Goal: Download file/media

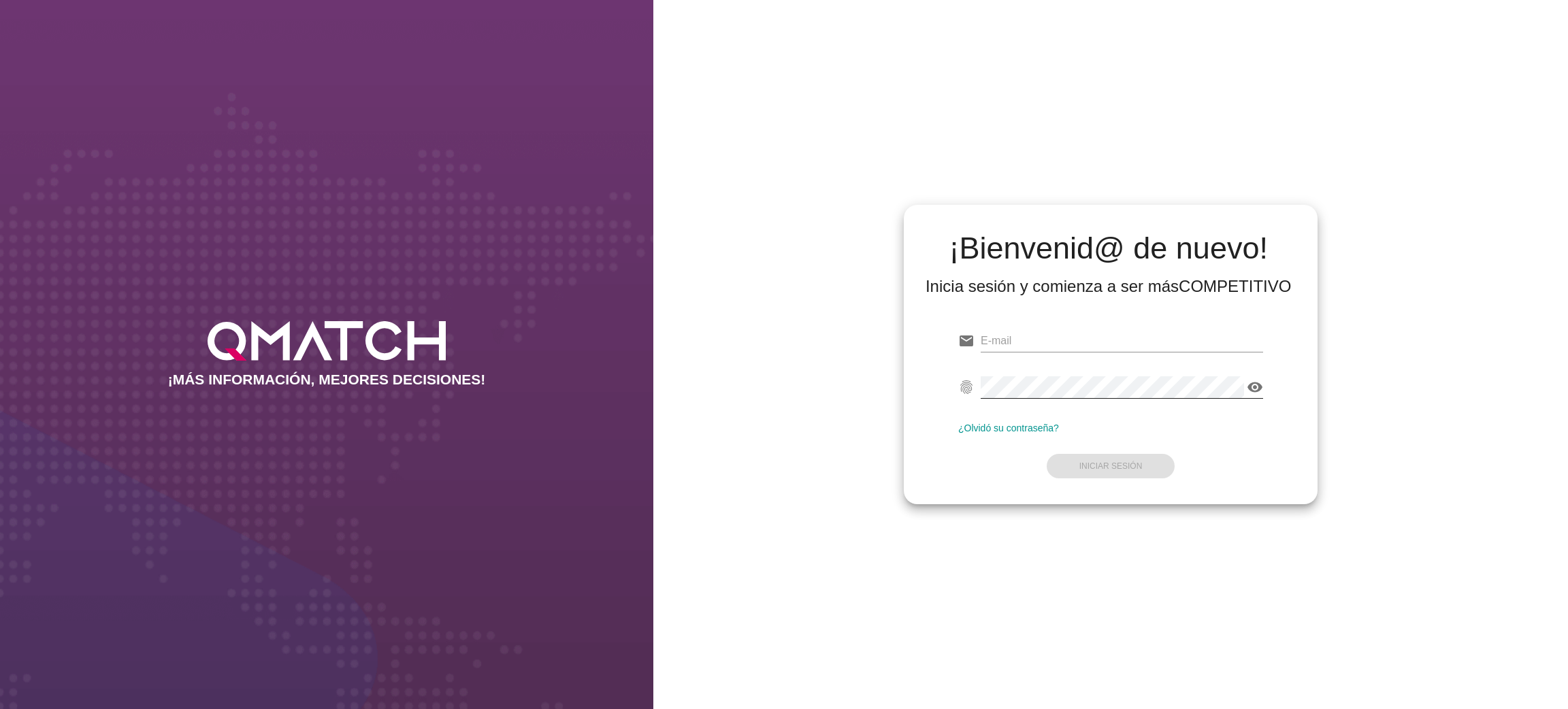
type input "[EMAIL_ADDRESS][PERSON_NAME][DOMAIN_NAME]"
click at [1257, 385] on icon "visibility" at bounding box center [1256, 387] width 17 height 17
click at [1116, 461] on strong "Iniciar Sesión" at bounding box center [1111, 466] width 63 height 9
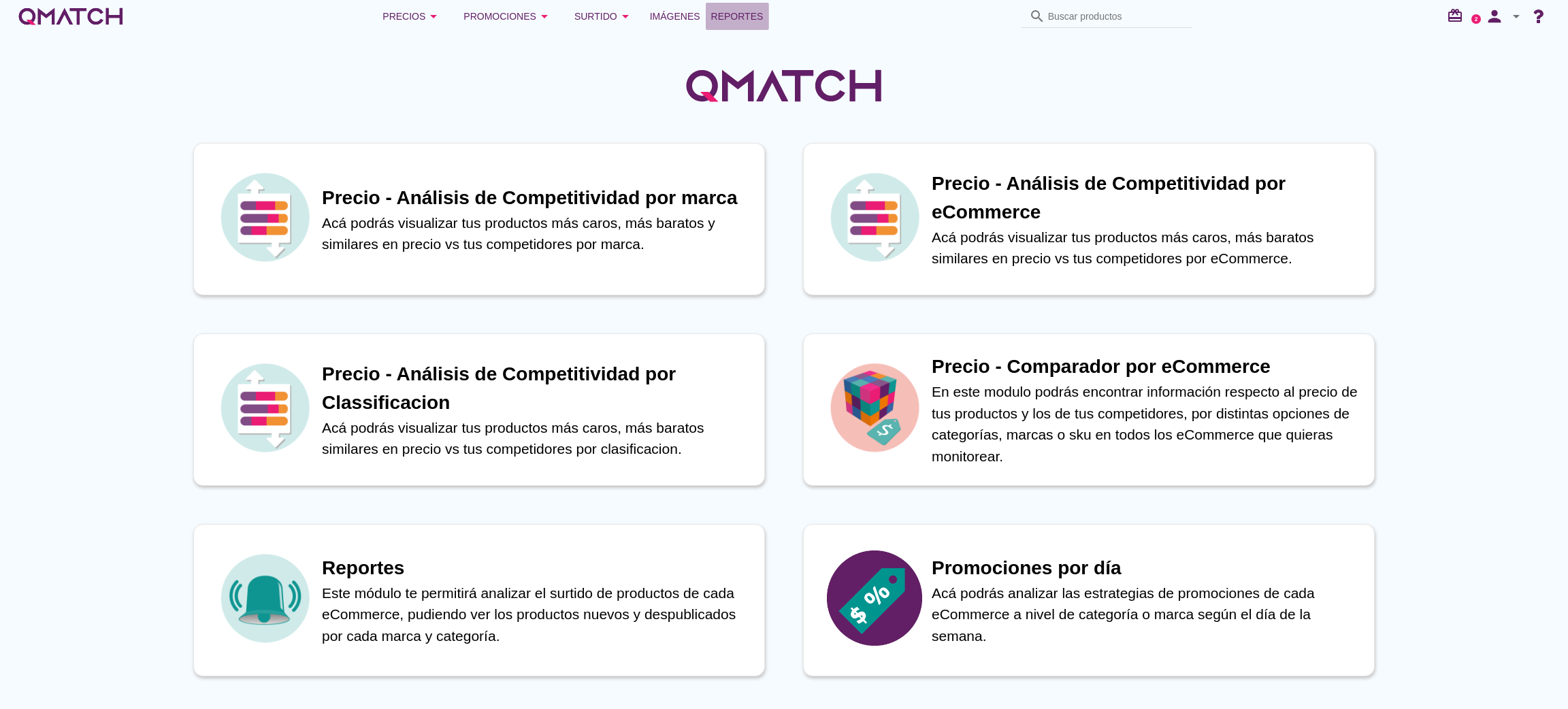
click at [744, 14] on span "Reportes" at bounding box center [737, 17] width 53 height 17
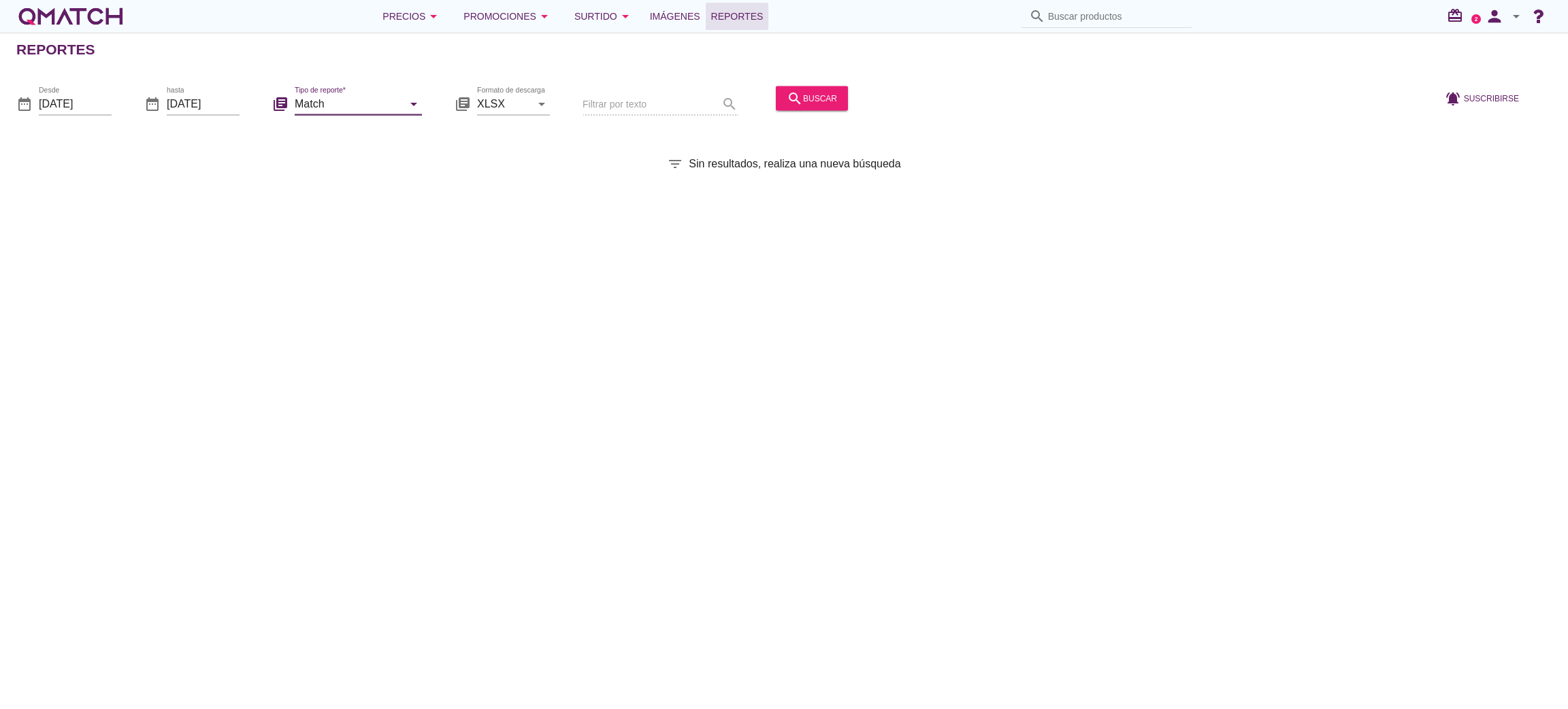
click at [376, 104] on input "Match" at bounding box center [349, 104] width 108 height 22
click at [355, 164] on div "Surtido" at bounding box center [377, 170] width 143 height 17
type input "Surtido"
click at [102, 95] on input "[DATE]" at bounding box center [75, 104] width 73 height 22
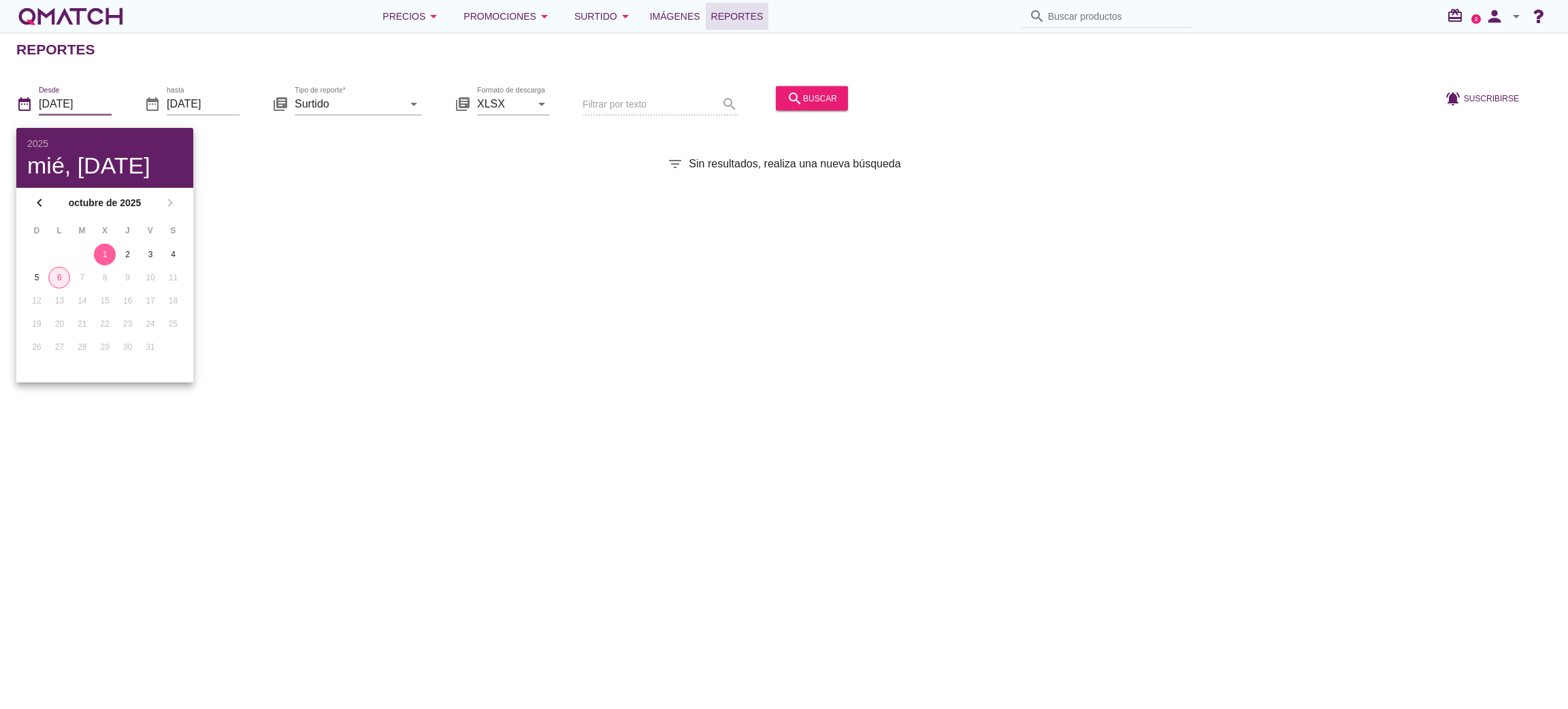
click at [55, 277] on div "6" at bounding box center [59, 277] width 20 height 12
type input "[DATE]"
click at [822, 86] on button "search buscar" at bounding box center [812, 98] width 72 height 25
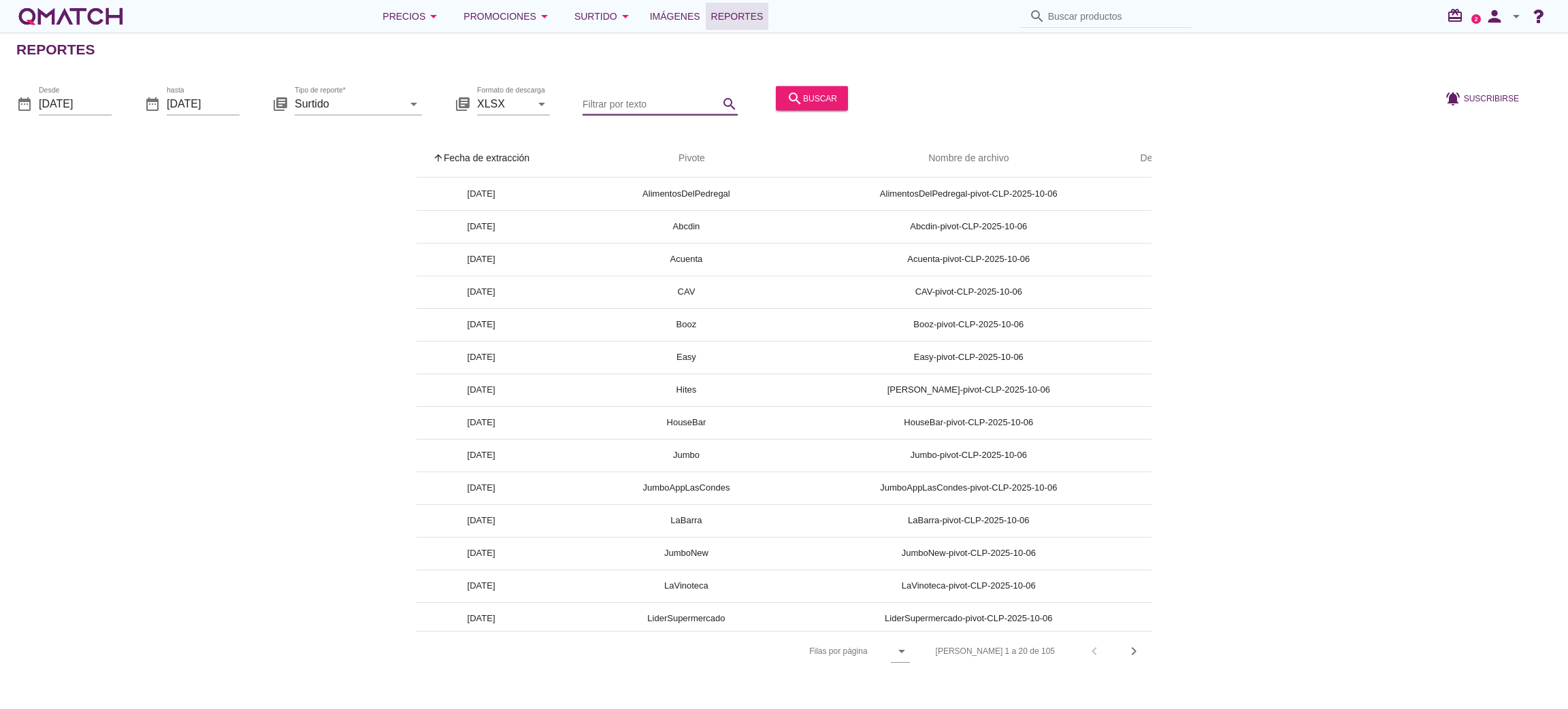
click at [685, 102] on input "Filtrar por texto" at bounding box center [650, 104] width 136 height 22
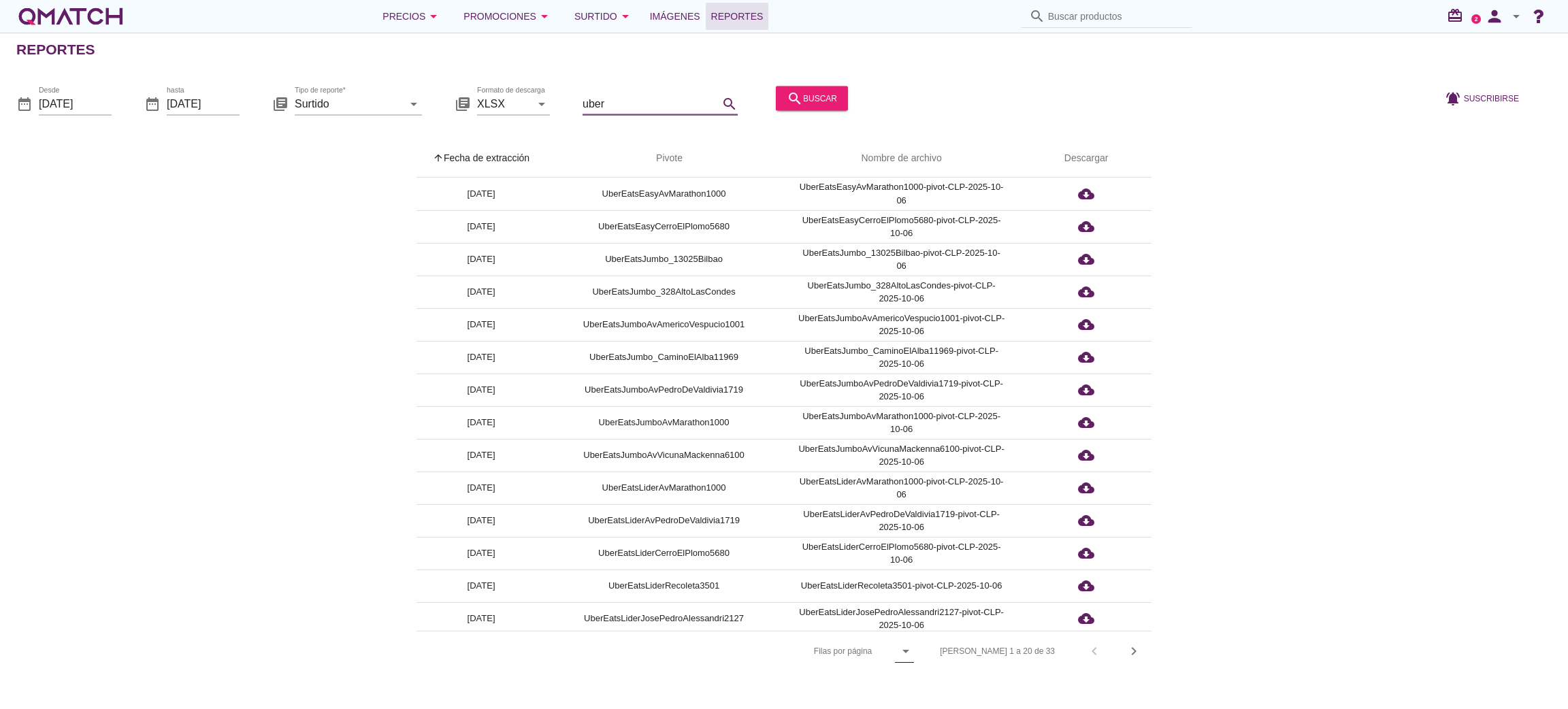
type input "uber"
click at [914, 651] on icon "arrow_drop_down" at bounding box center [906, 652] width 17 height 17
click at [954, 683] on div "All" at bounding box center [961, 685] width 30 height 17
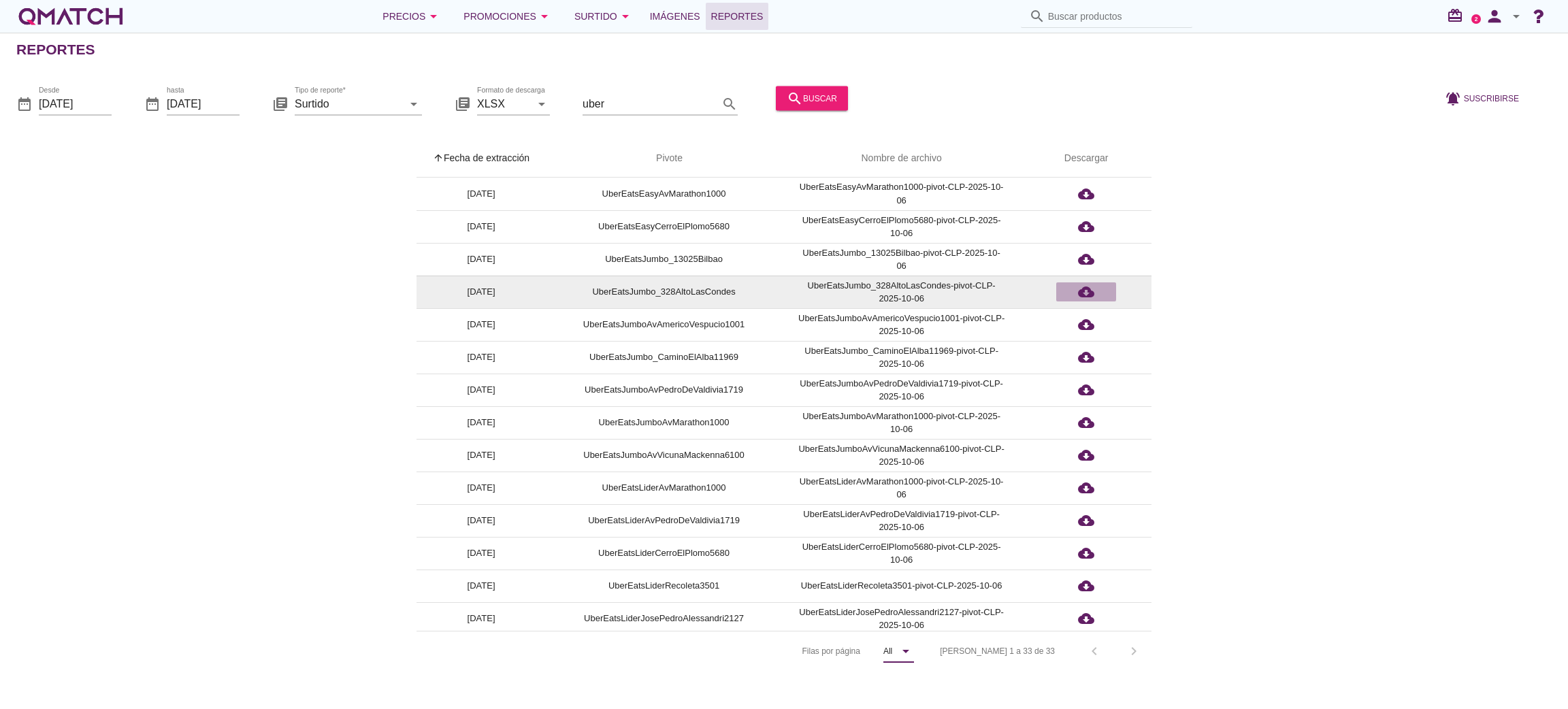
click at [1082, 290] on icon "cloud_download" at bounding box center [1086, 292] width 17 height 17
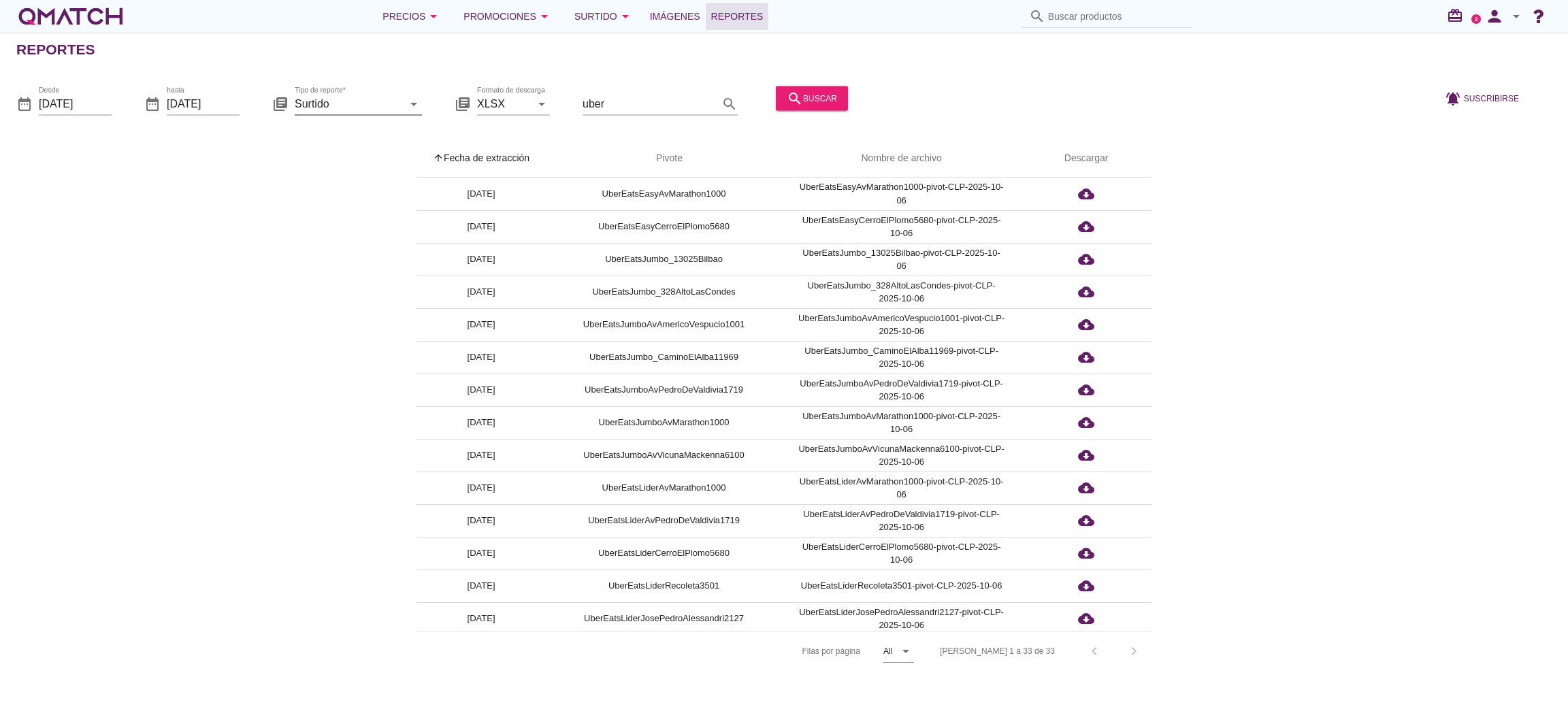
click at [414, 98] on icon "arrow_drop_down" at bounding box center [414, 104] width 17 height 17
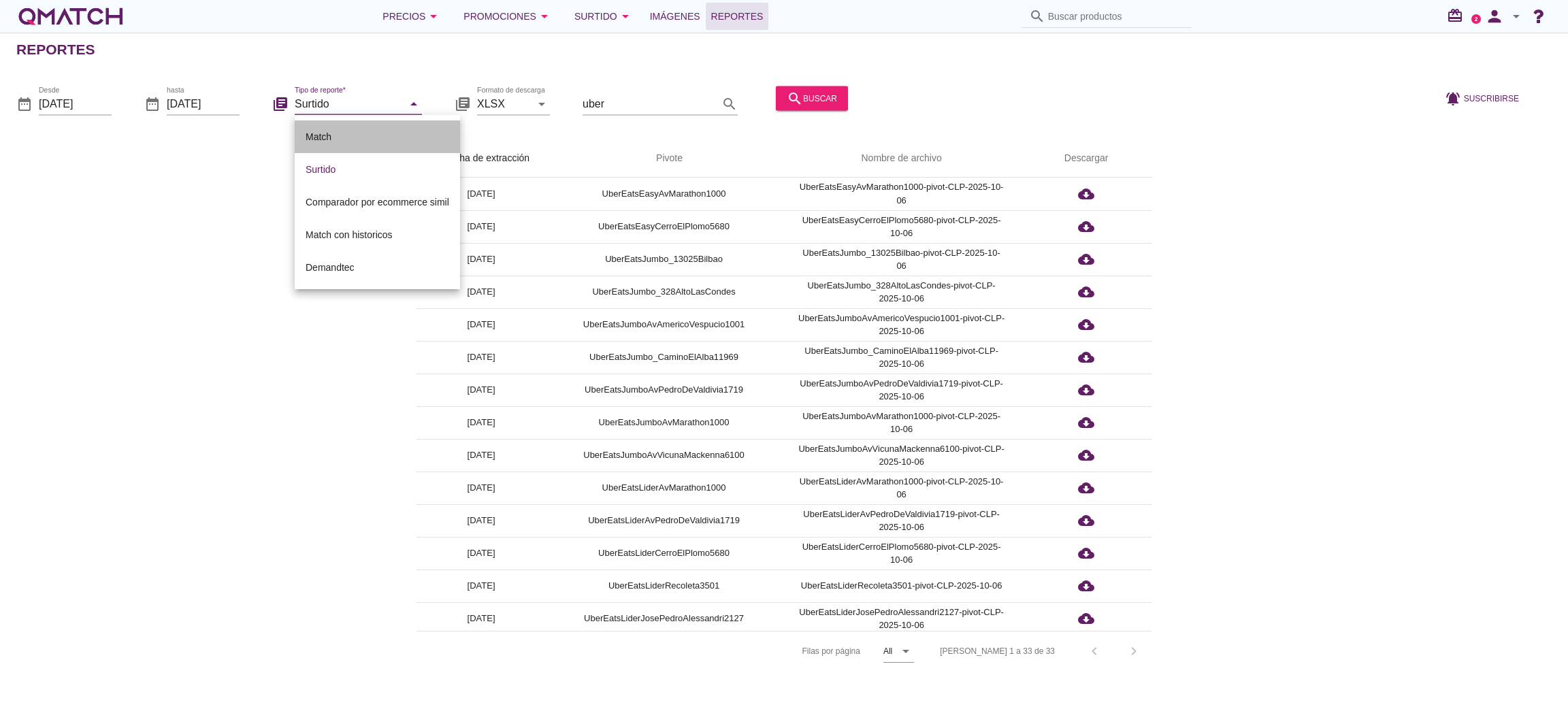
click at [365, 138] on div "Match" at bounding box center [377, 137] width 143 height 17
type input "Match"
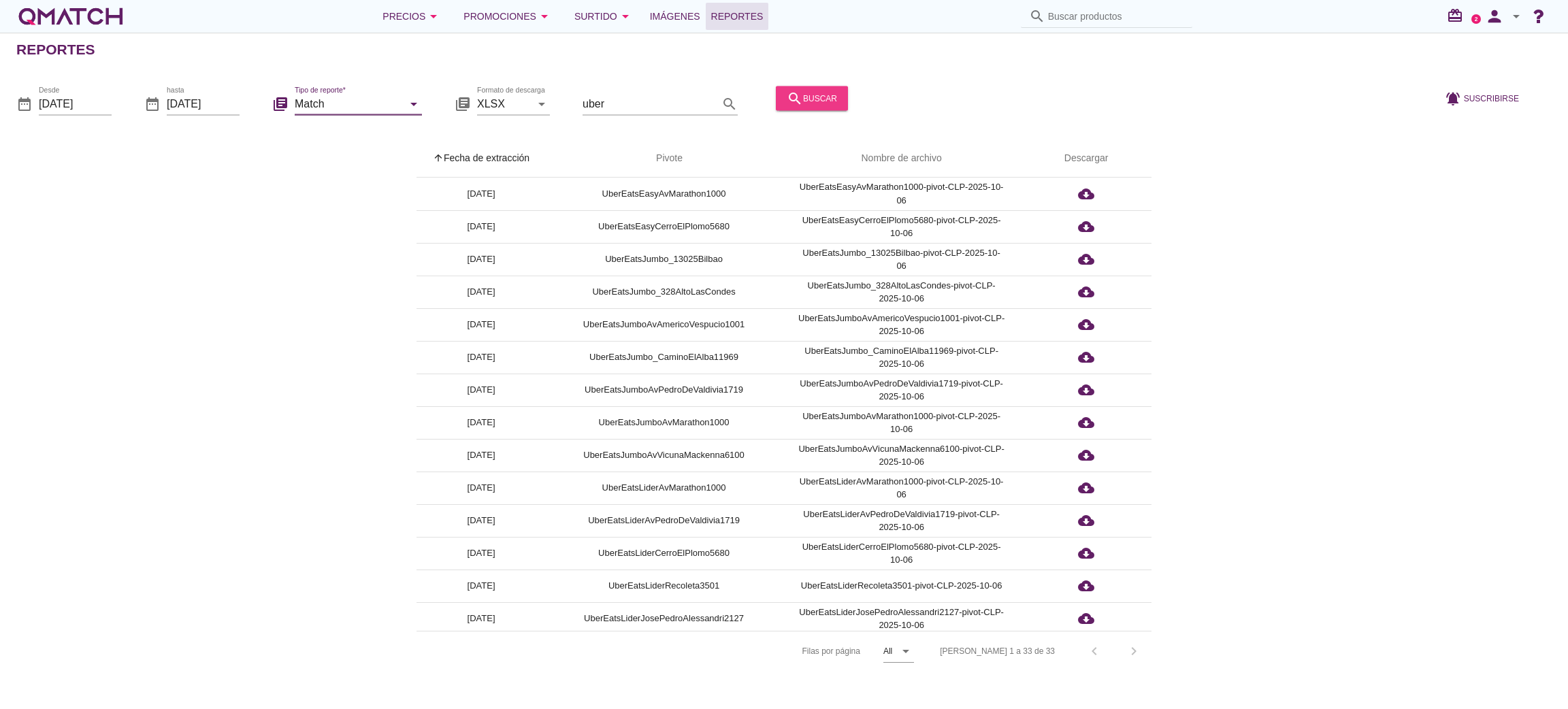
click at [822, 97] on div "search buscar" at bounding box center [812, 98] width 50 height 17
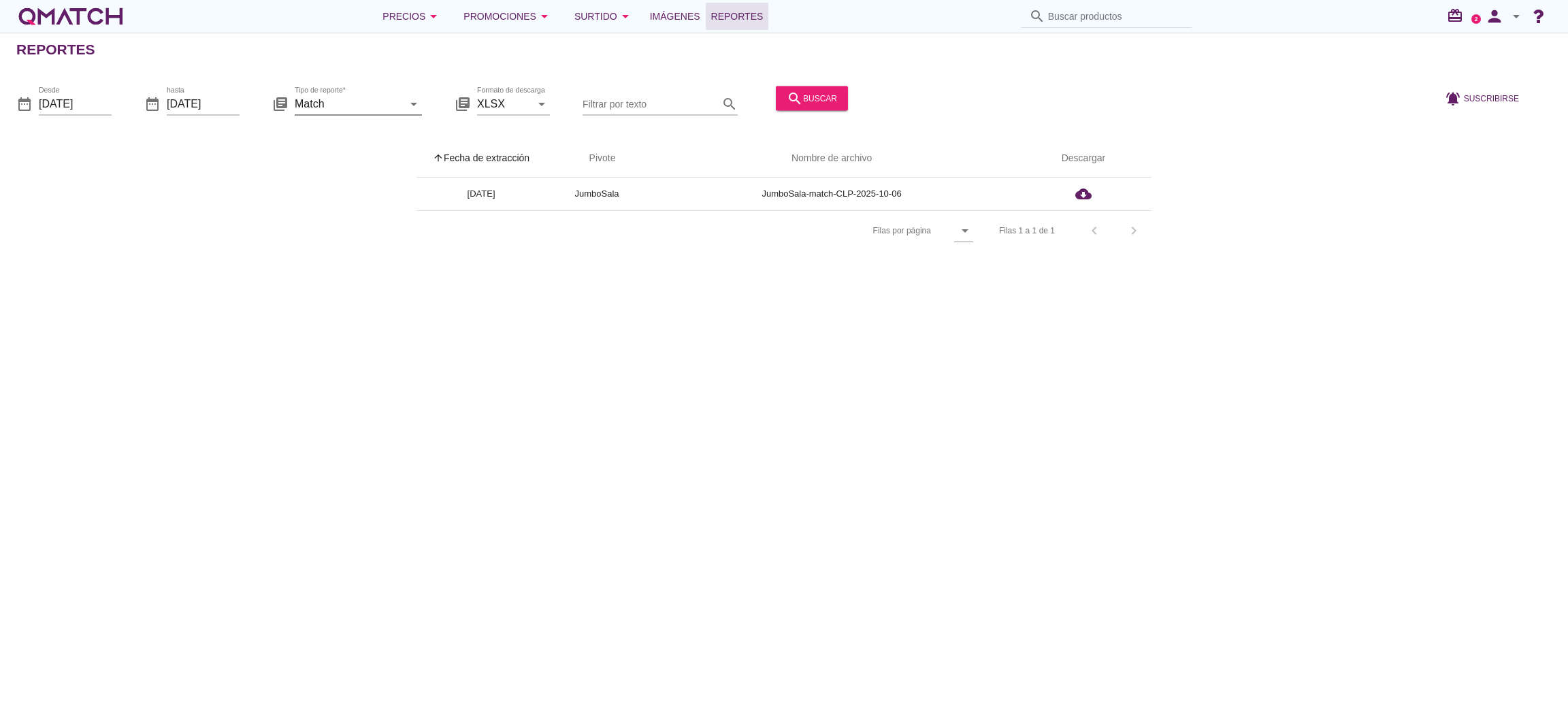
click at [410, 106] on icon "arrow_drop_down" at bounding box center [414, 104] width 17 height 17
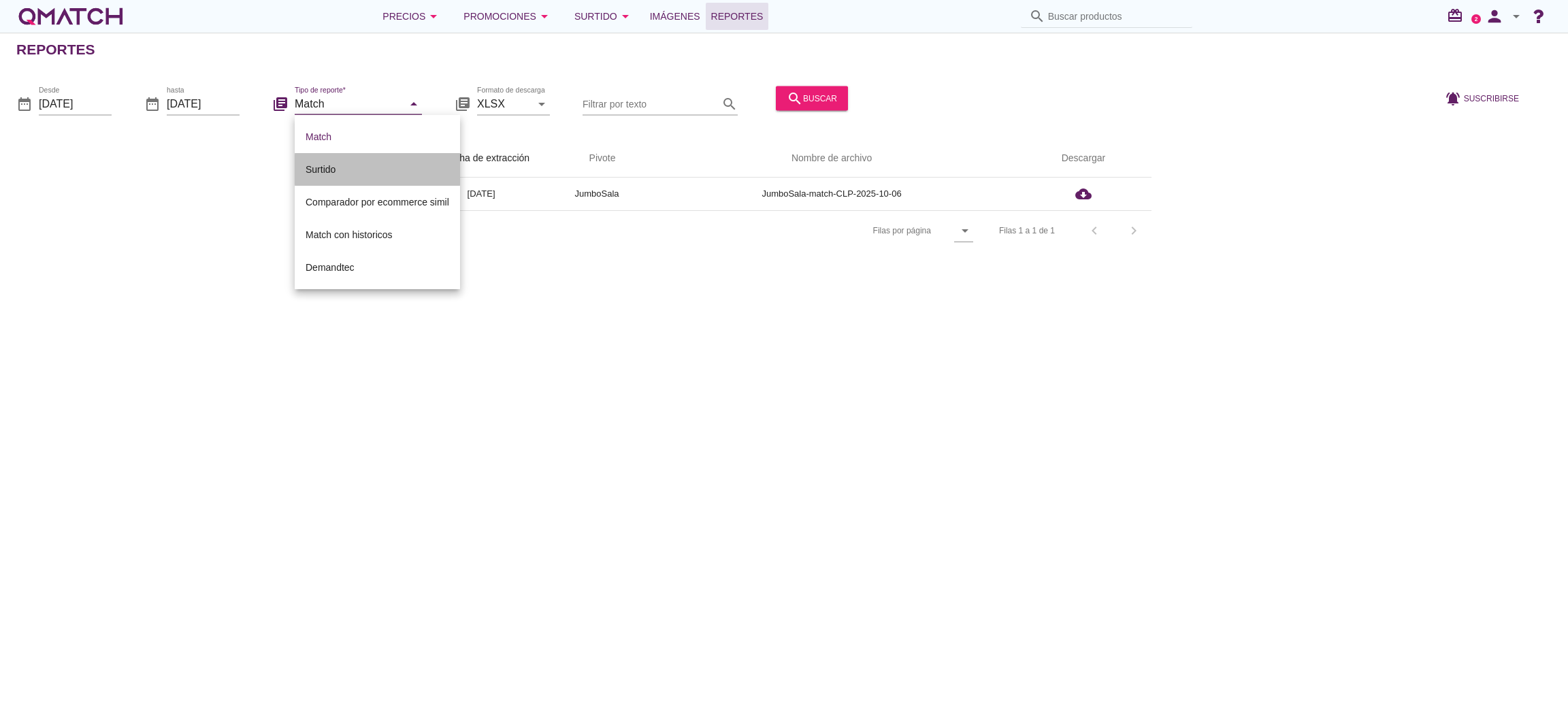
click at [367, 164] on div "Surtido" at bounding box center [377, 170] width 143 height 17
type input "Surtido"
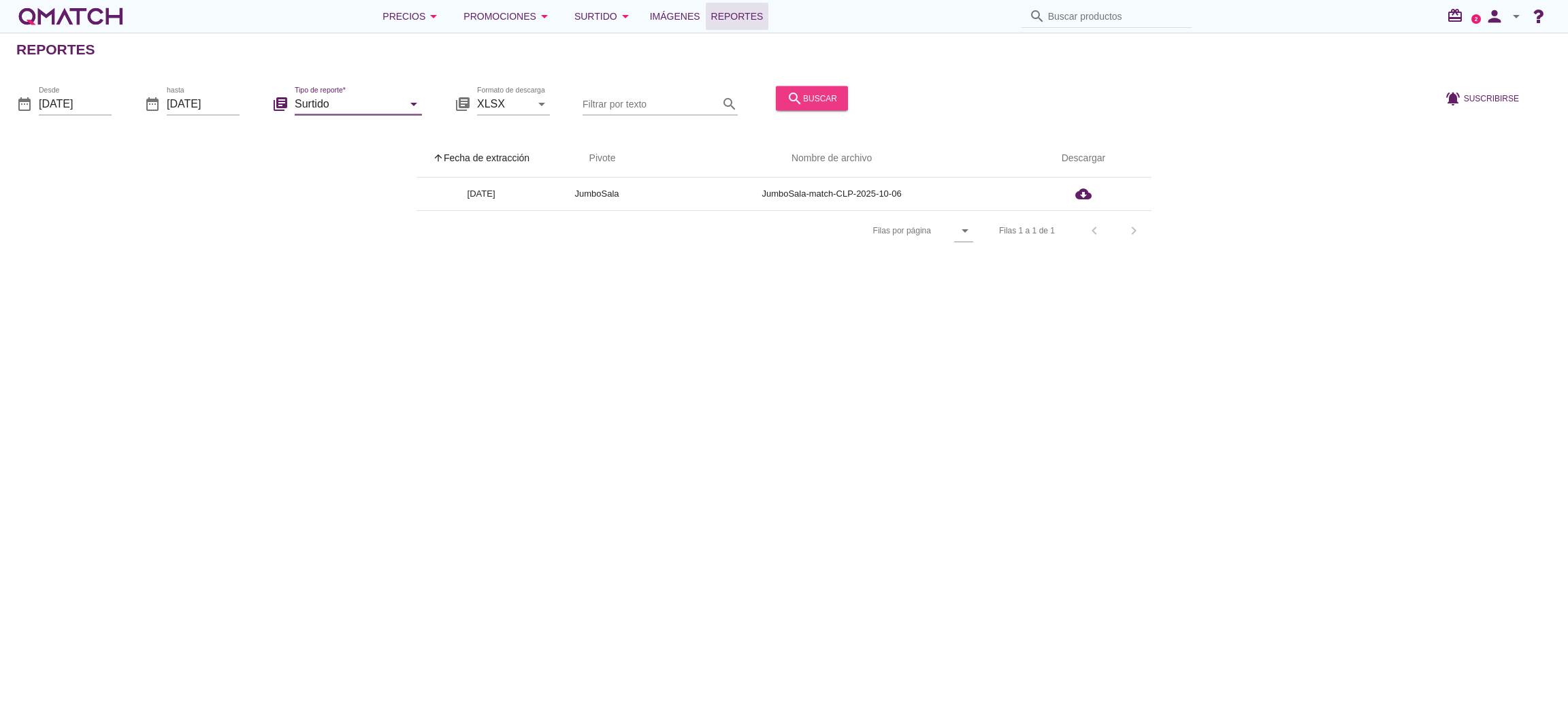
click at [796, 94] on icon "search" at bounding box center [795, 98] width 17 height 17
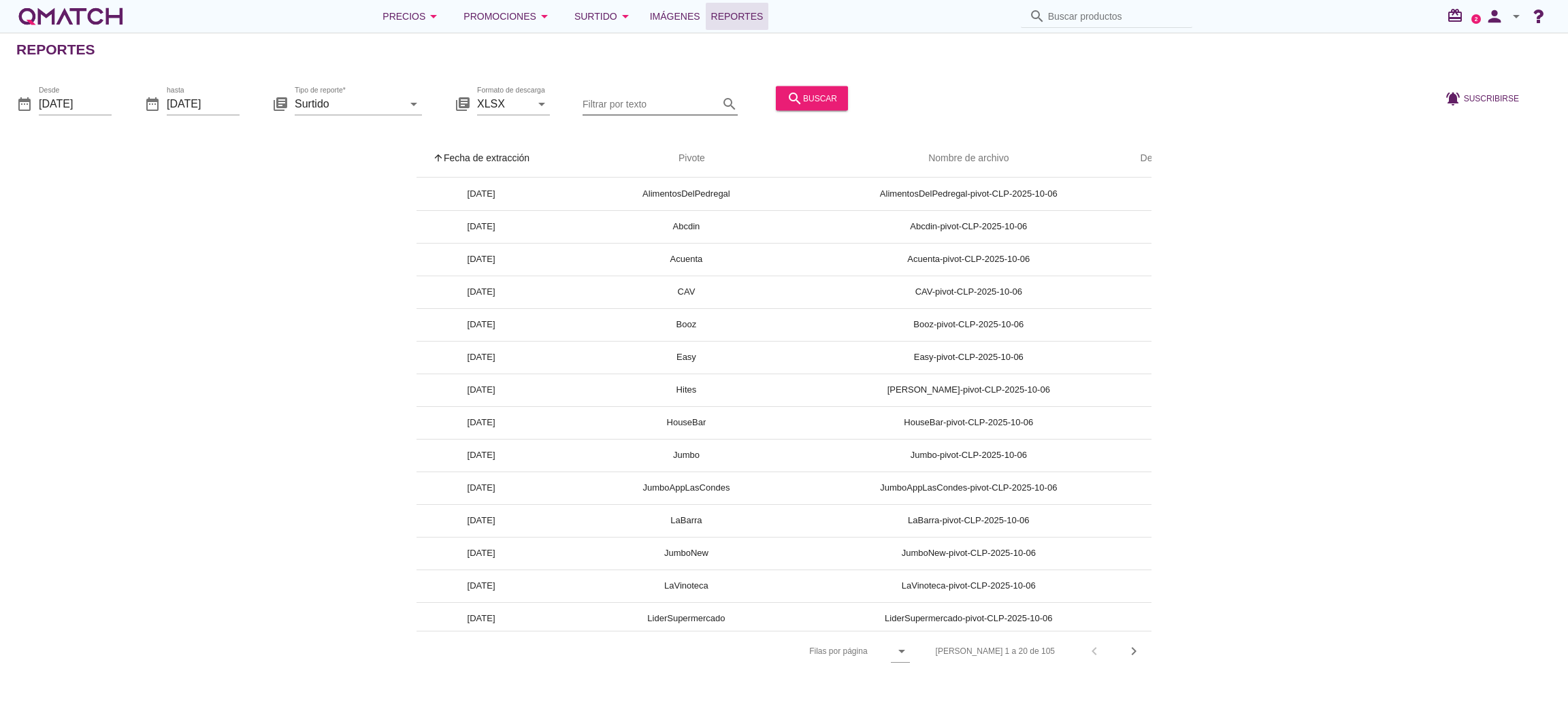
click at [629, 107] on input "Filtrar por texto" at bounding box center [650, 104] width 136 height 22
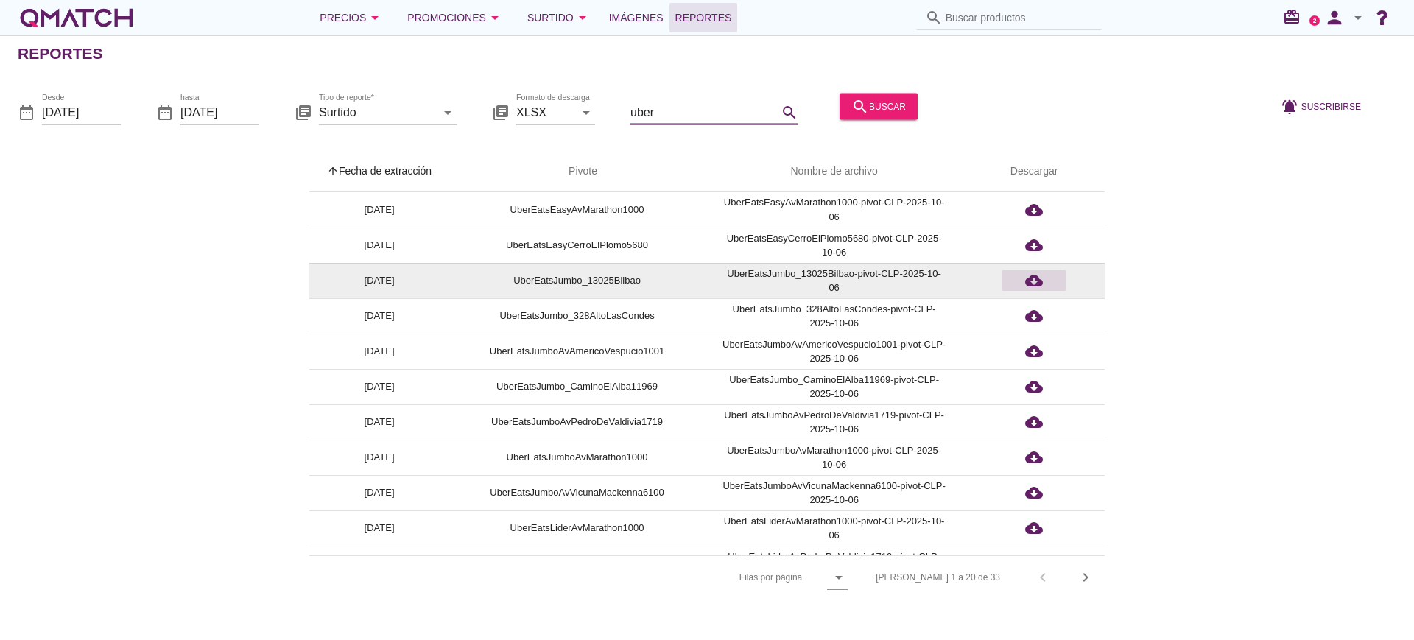
click at [1038, 278] on icon "cloud_download" at bounding box center [1034, 281] width 18 height 18
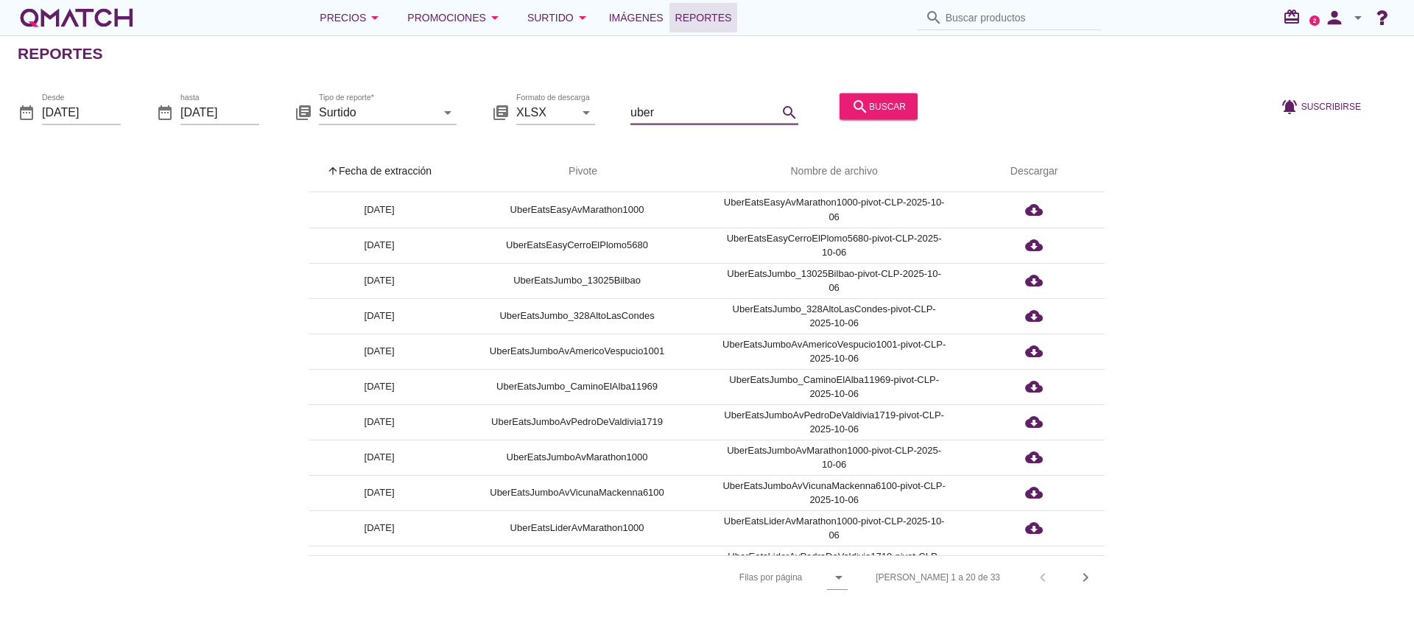
drag, startPoint x: 701, startPoint y: 118, endPoint x: 608, endPoint y: 96, distance: 95.4
click at [608, 96] on div "date_range Desde [DATE] date_range hasta [DATE] library_books Tipo de reporte* …" at bounding box center [707, 108] width 1414 height 62
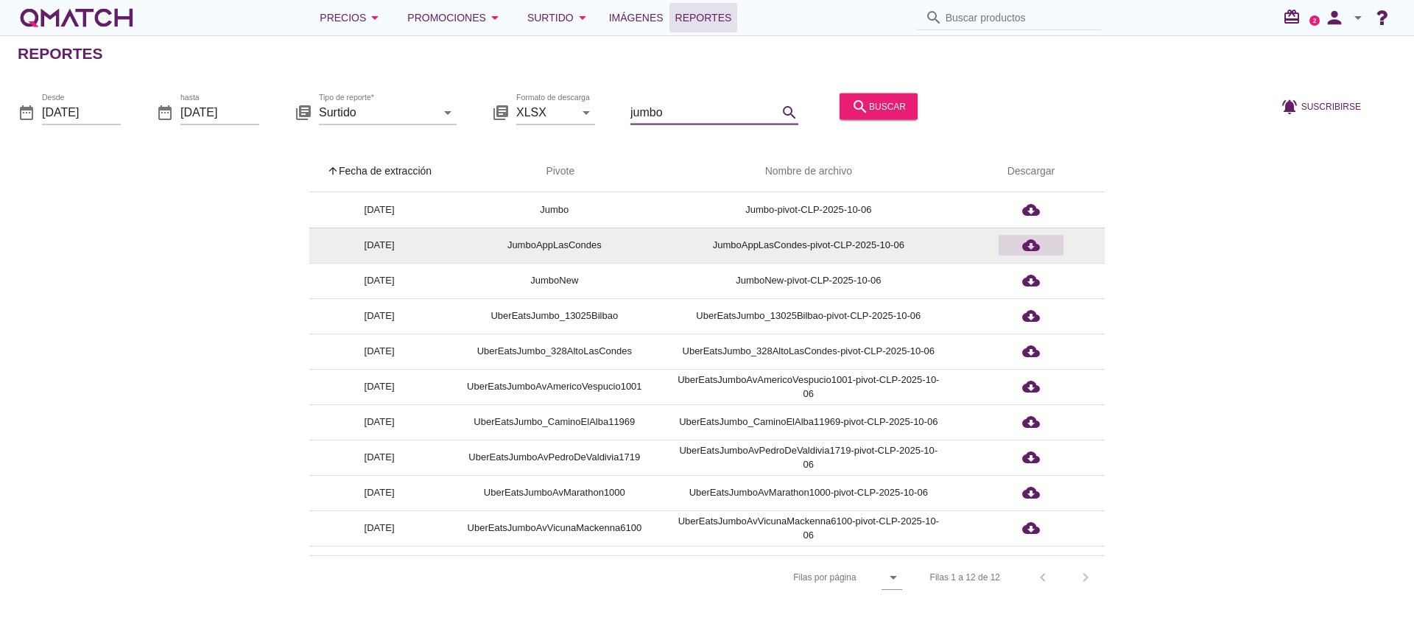
type input "jumbo"
click at [1034, 246] on icon "cloud_download" at bounding box center [1031, 245] width 18 height 18
